Goal: Browse casually: Explore the website without a specific task or goal

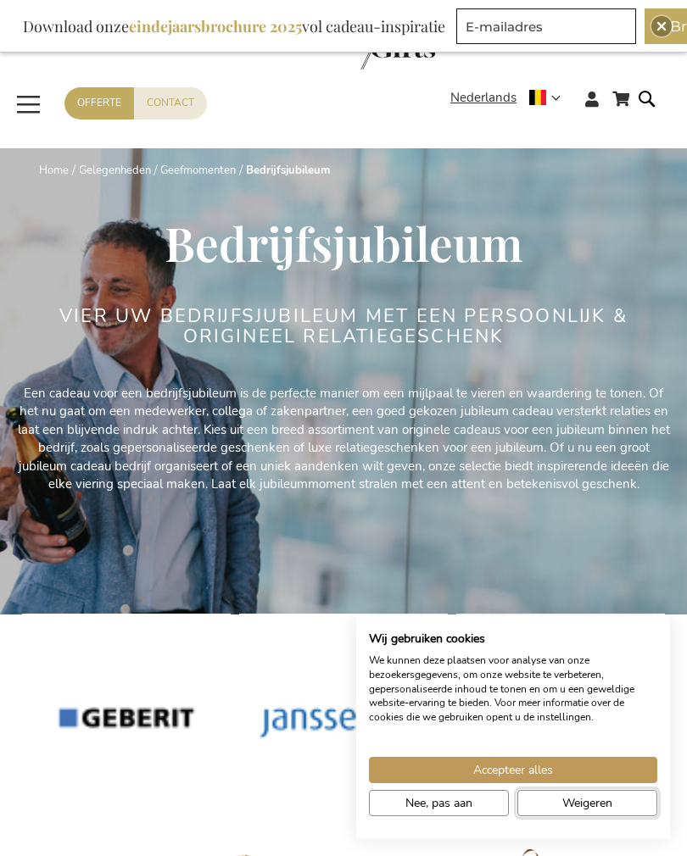
click at [587, 805] on span "Weigeren" at bounding box center [587, 803] width 50 height 18
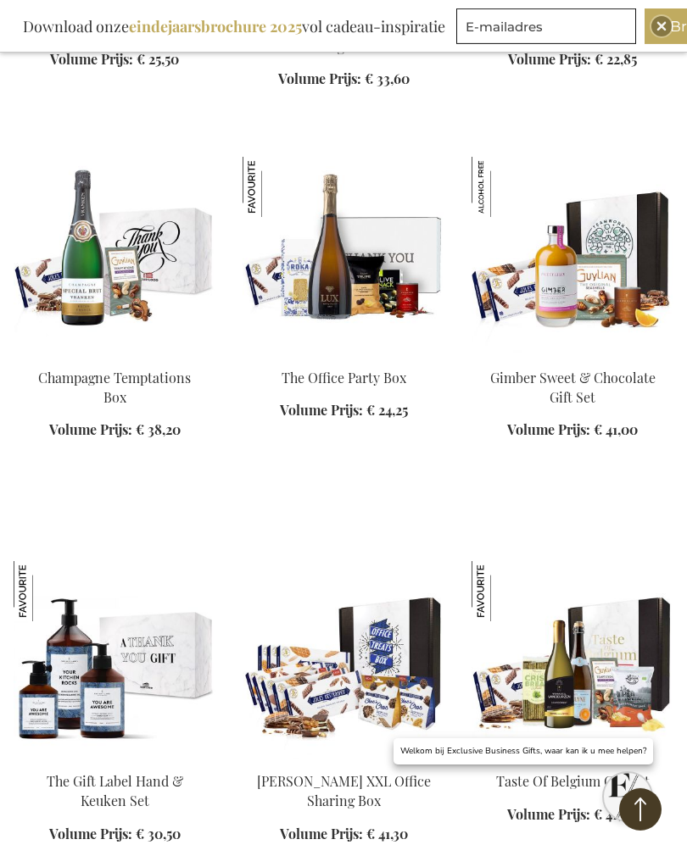
scroll to position [2376, 0]
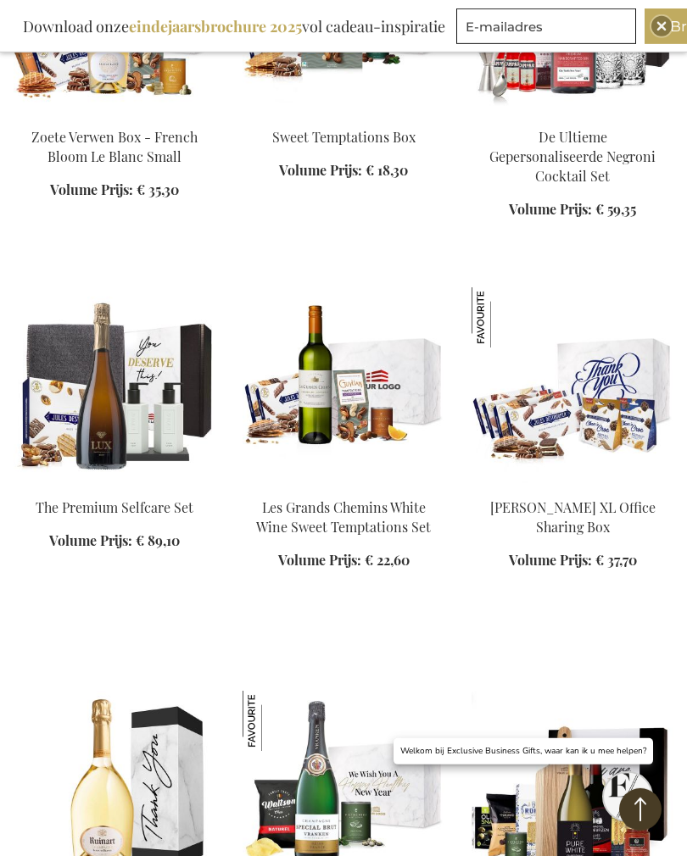
scroll to position [3741, 0]
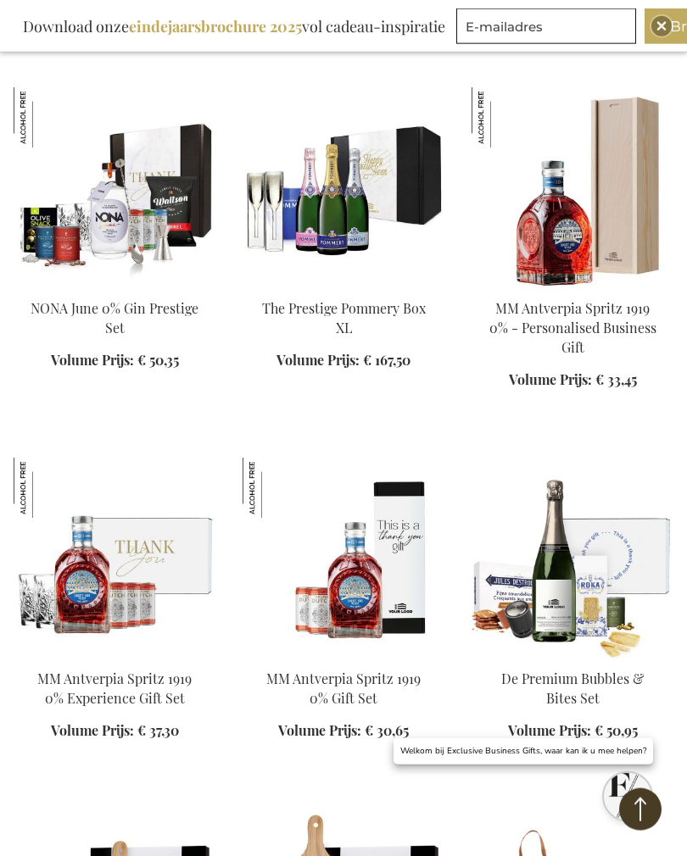
scroll to position [4696, 0]
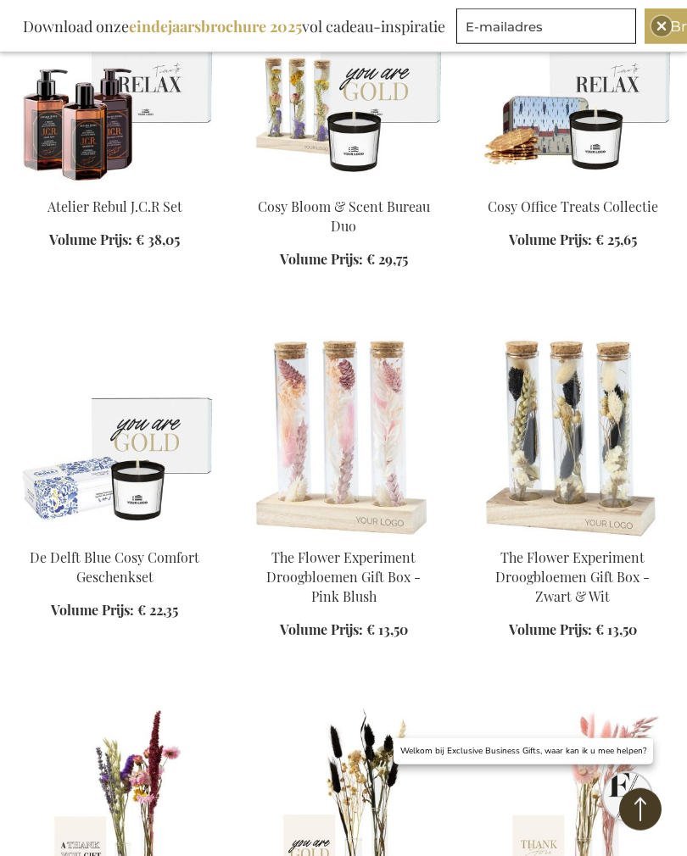
scroll to position [6273, 0]
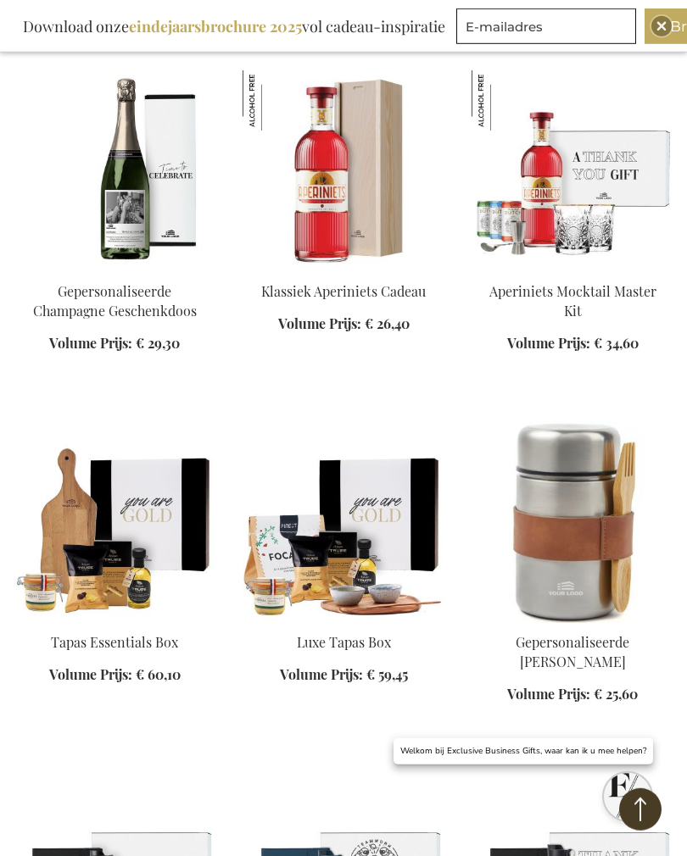
scroll to position [7685, 0]
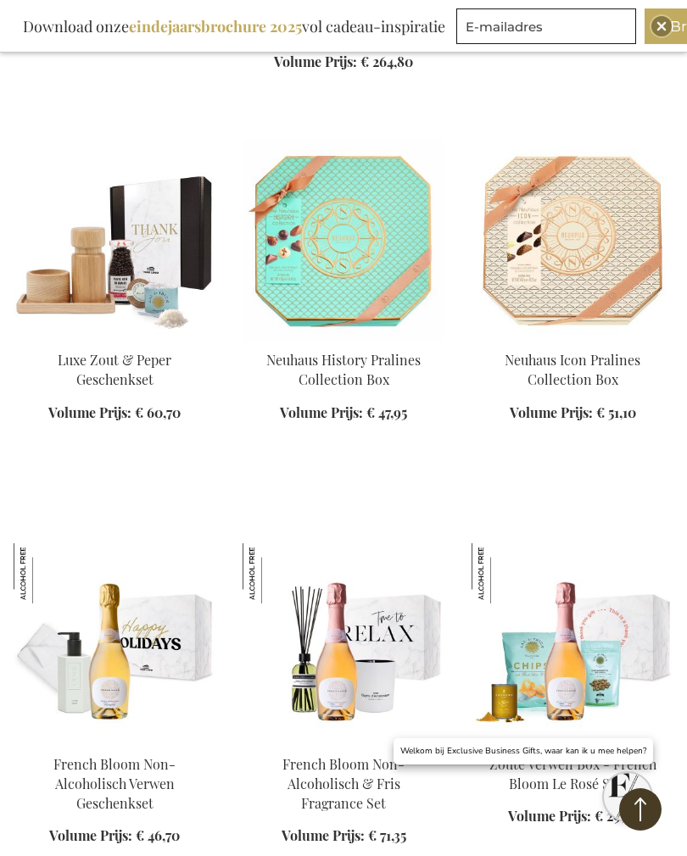
scroll to position [9794, 0]
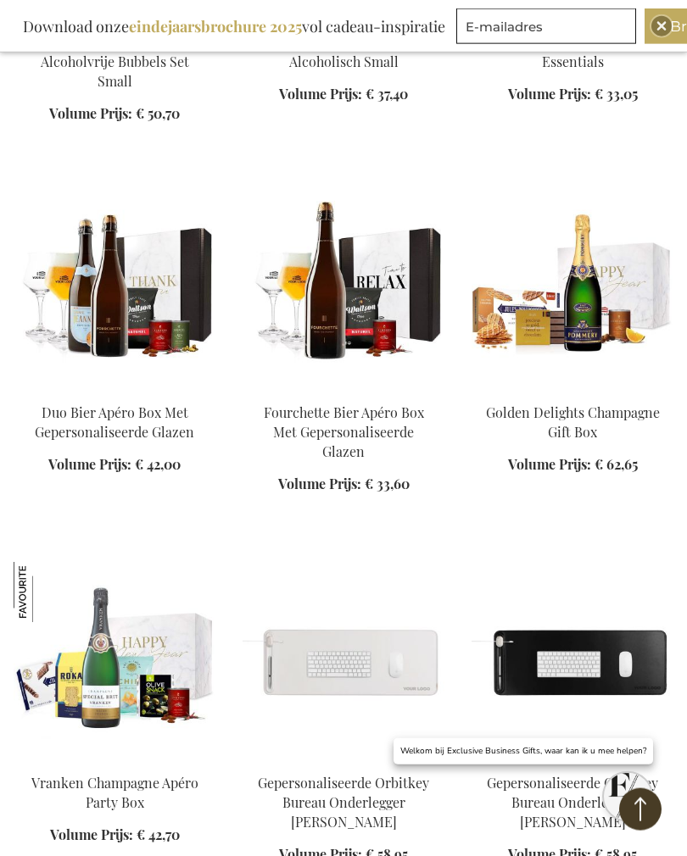
scroll to position [10887, 0]
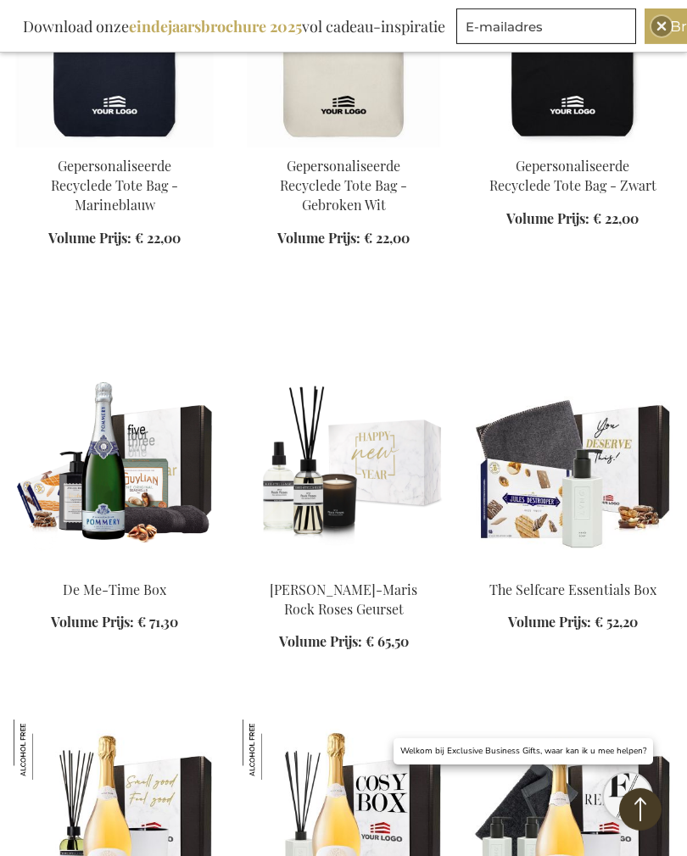
scroll to position [13037, 0]
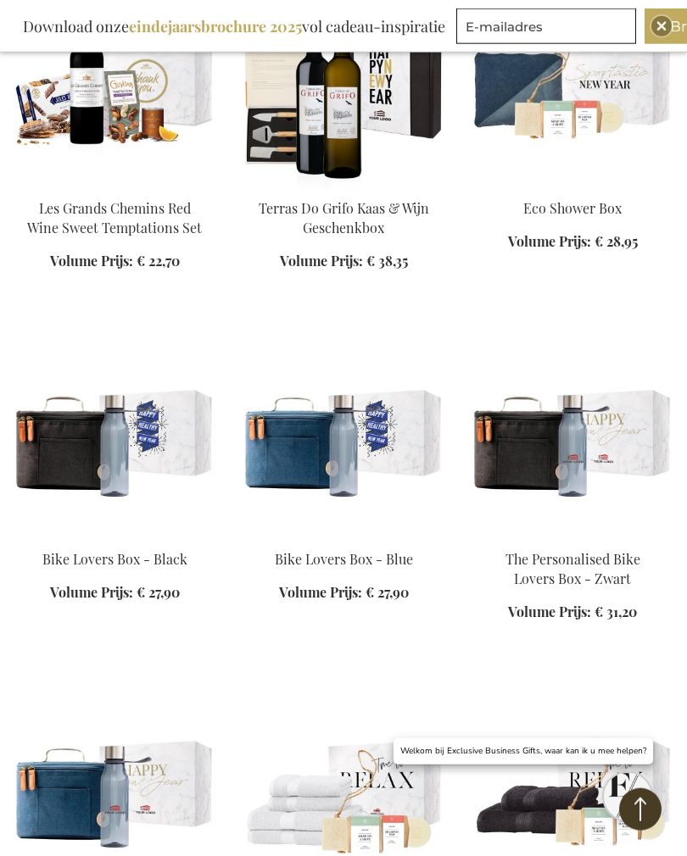
scroll to position [15213, 0]
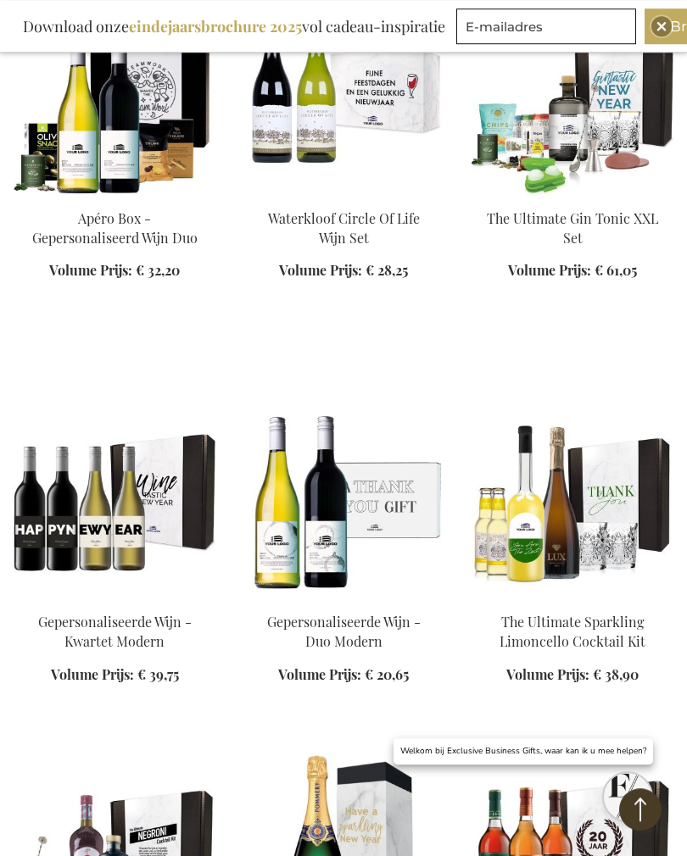
scroll to position [26049, 0]
